Goal: Book appointment/travel/reservation

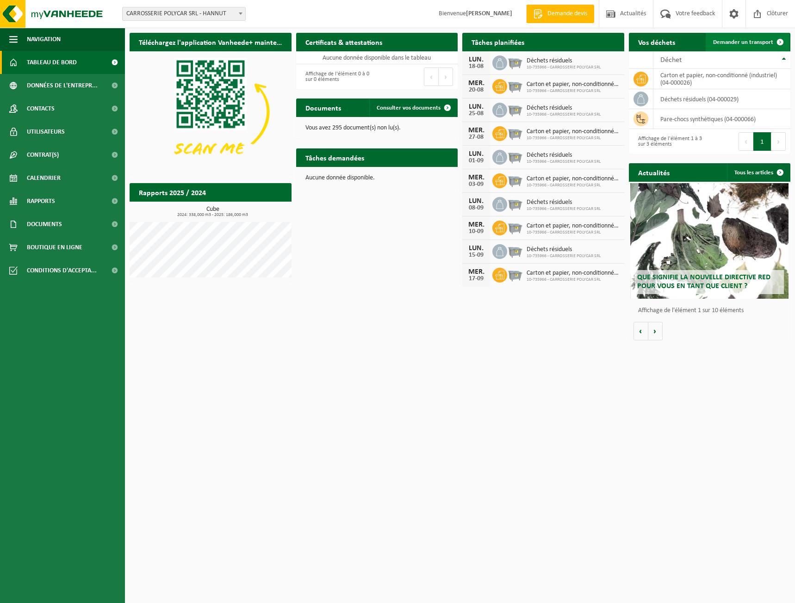
click at [753, 39] on span "Demander un transport" at bounding box center [743, 42] width 60 height 6
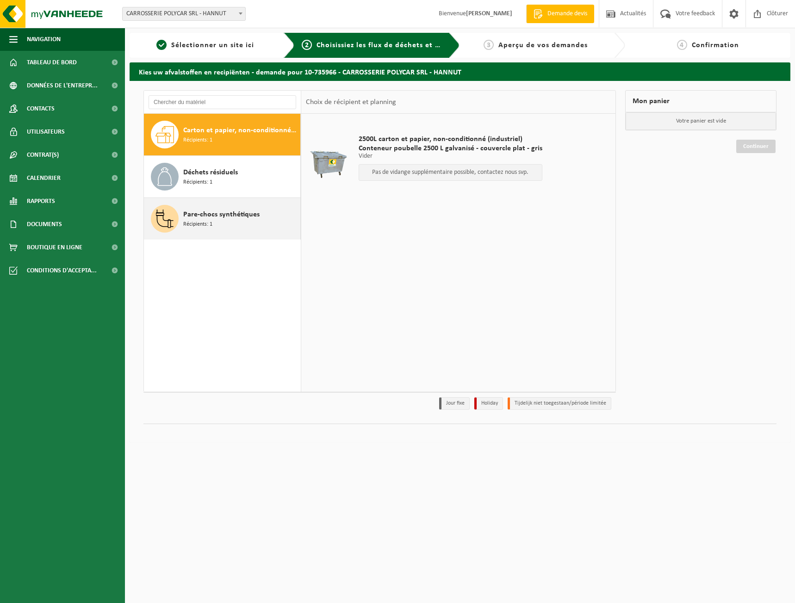
click at [176, 214] on span at bounding box center [165, 219] width 28 height 28
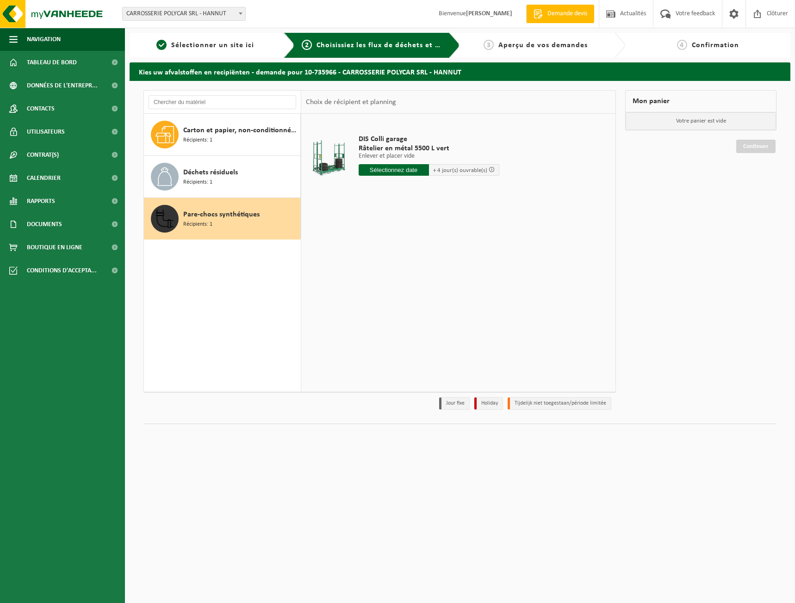
click at [404, 172] on input "text" at bounding box center [394, 170] width 70 height 12
click at [367, 263] on div "18" at bounding box center [367, 267] width 16 height 15
type input "à partir de 2025-08-18"
click at [395, 220] on button "Dans le panier" at bounding box center [383, 222] width 49 height 15
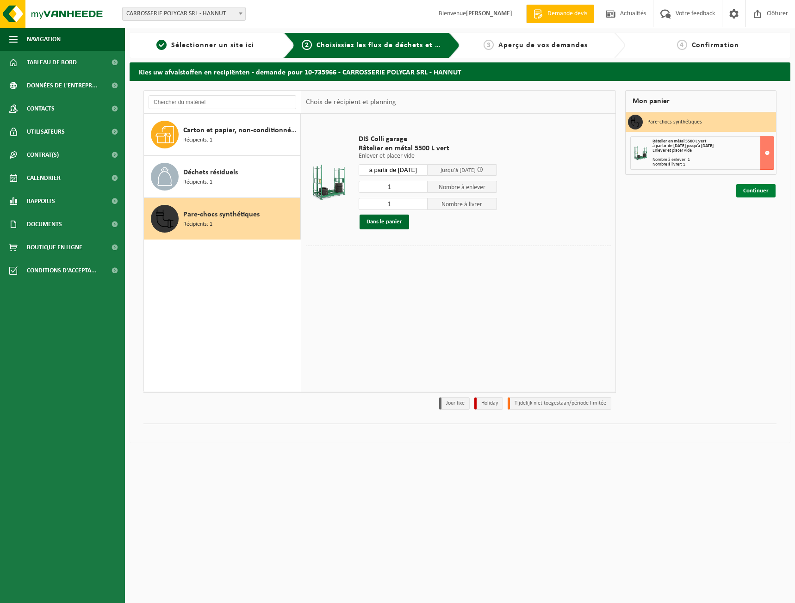
click at [764, 193] on link "Continuer" at bounding box center [755, 190] width 39 height 13
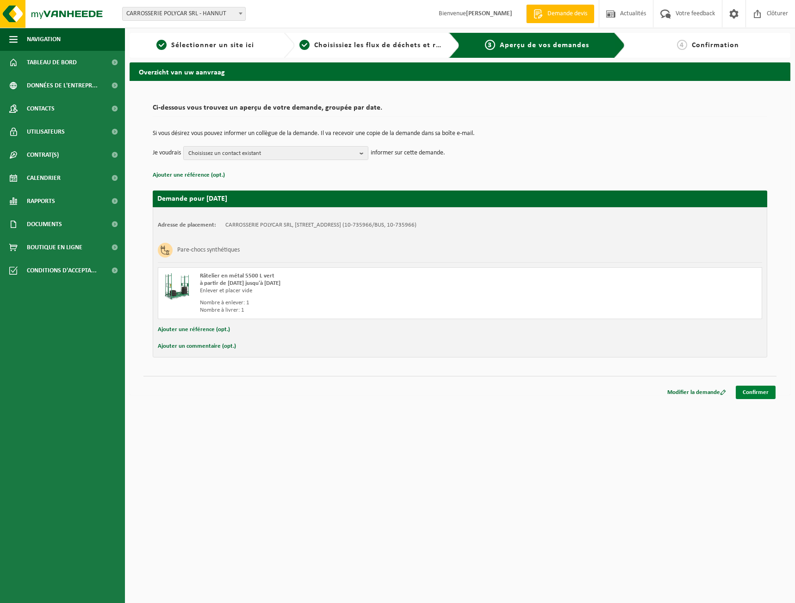
click at [747, 390] on link "Confirmer" at bounding box center [756, 392] width 40 height 13
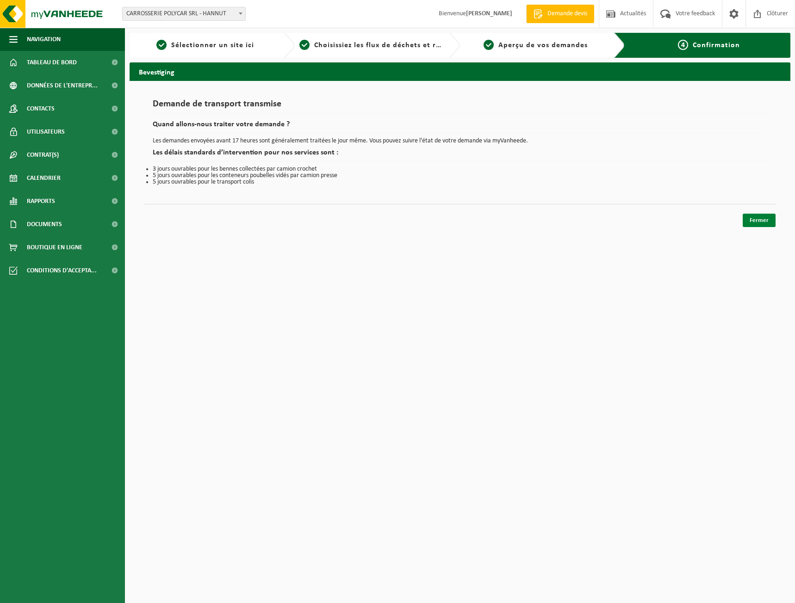
click at [751, 216] on link "Fermer" at bounding box center [758, 220] width 33 height 13
